Goal: Navigation & Orientation: Find specific page/section

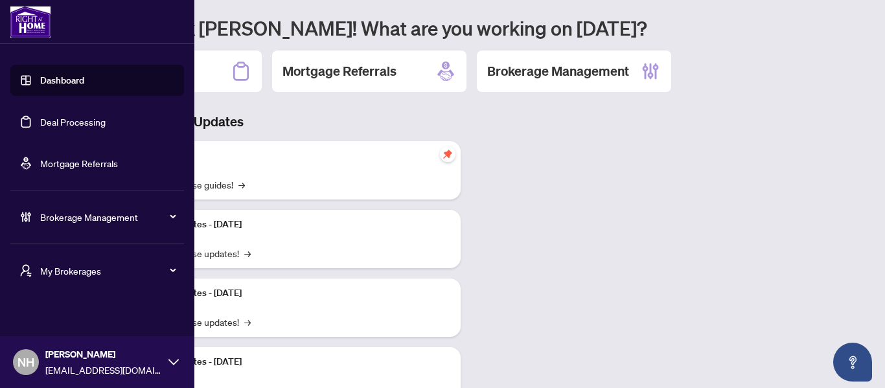
click at [87, 277] on div "My Brokerages" at bounding box center [97, 270] width 174 height 31
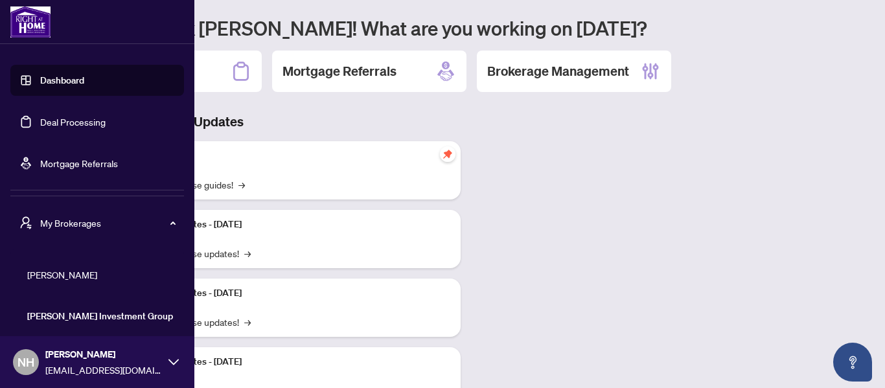
click at [86, 280] on span "[PERSON_NAME]" at bounding box center [101, 274] width 148 height 14
